Goal: Task Accomplishment & Management: Use online tool/utility

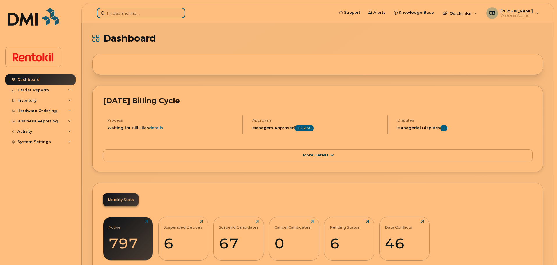
click at [136, 11] on input at bounding box center [141, 13] width 88 height 10
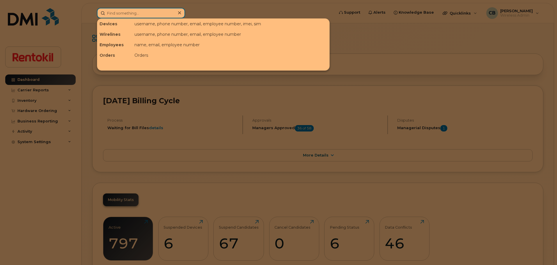
paste input "506-609-2400"
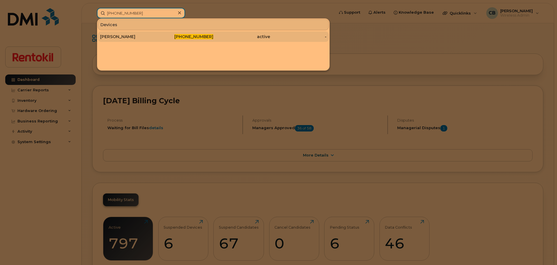
type input "506-609-2400"
click at [125, 37] on div "Marc Hayward" at bounding box center [128, 37] width 57 height 6
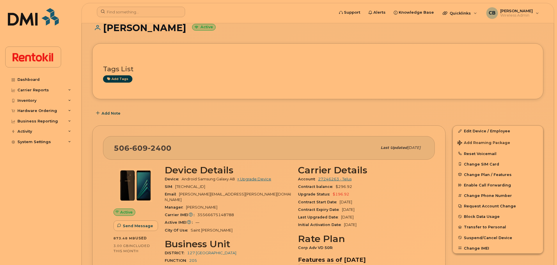
scroll to position [36, 0]
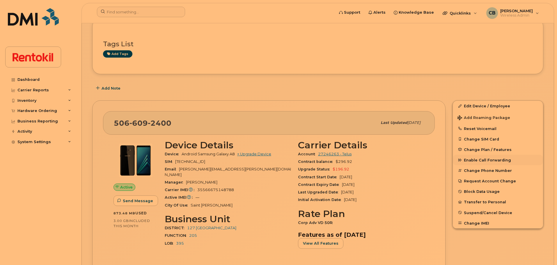
click at [473, 162] on span "Enable Call Forwarding" at bounding box center [487, 160] width 47 height 4
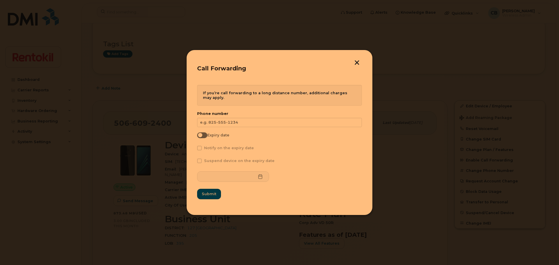
click at [205, 137] on span at bounding box center [202, 135] width 10 height 6
click at [202, 137] on input "Expiry date" at bounding box center [199, 134] width 5 height 5
click at [205, 137] on span at bounding box center [202, 135] width 10 height 6
click at [202, 137] on input "Expiry date" at bounding box center [199, 134] width 5 height 5
checkbox input "false"
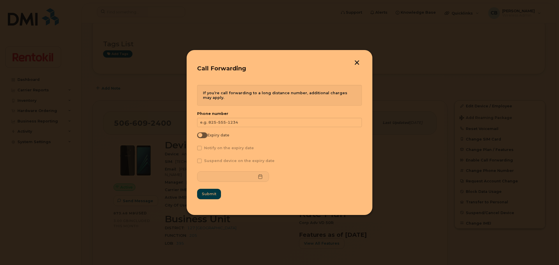
click at [355, 60] on button "button" at bounding box center [356, 63] width 9 height 6
